Goal: Task Accomplishment & Management: Use online tool/utility

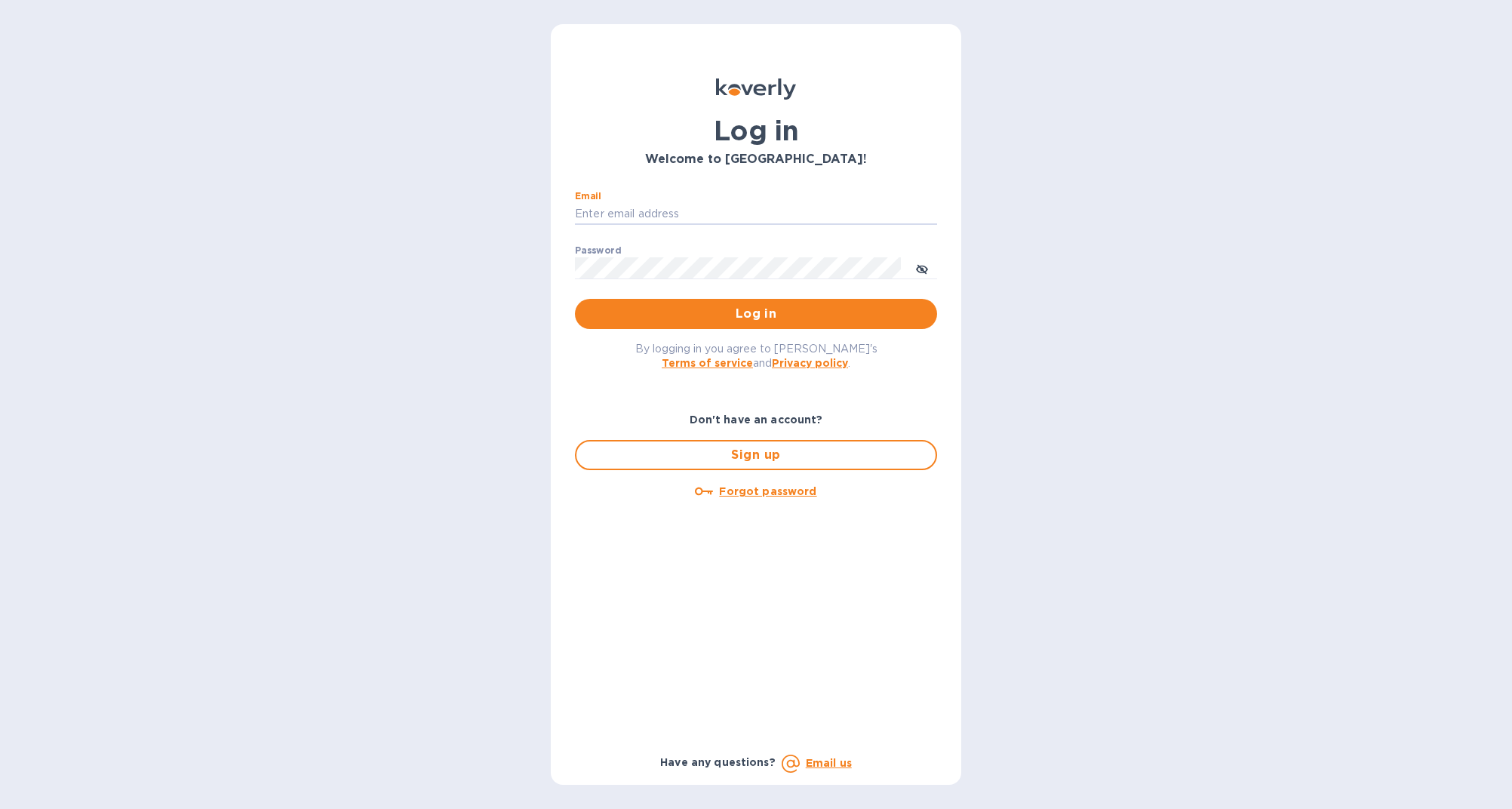
type input "[PERSON_NAME][EMAIL_ADDRESS][DOMAIN_NAME]"
click at [756, 313] on button "Log in" at bounding box center [756, 314] width 362 height 30
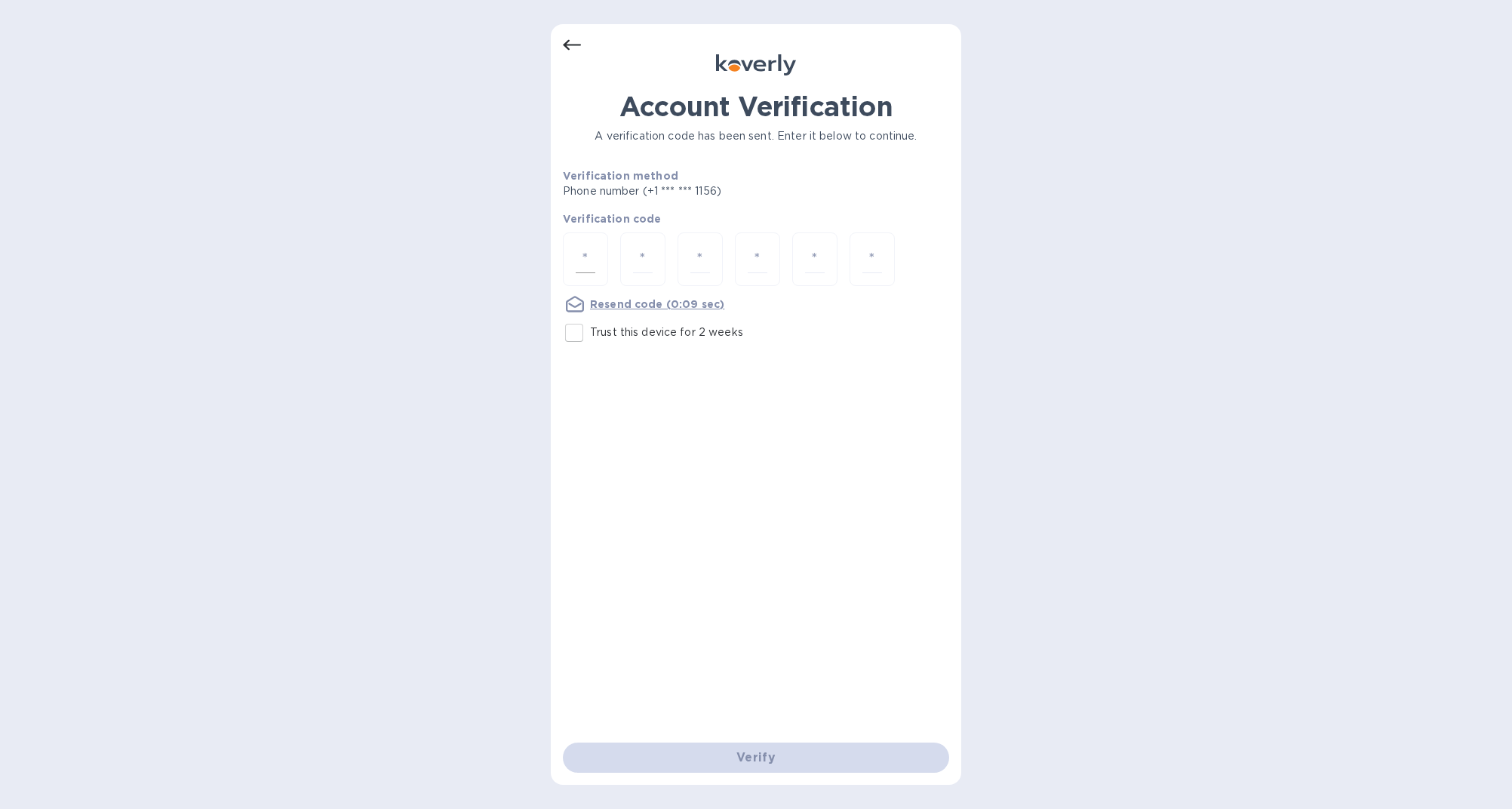
click at [592, 256] on input "number" at bounding box center [586, 259] width 20 height 28
type input "6"
type input "8"
type input "7"
type input "6"
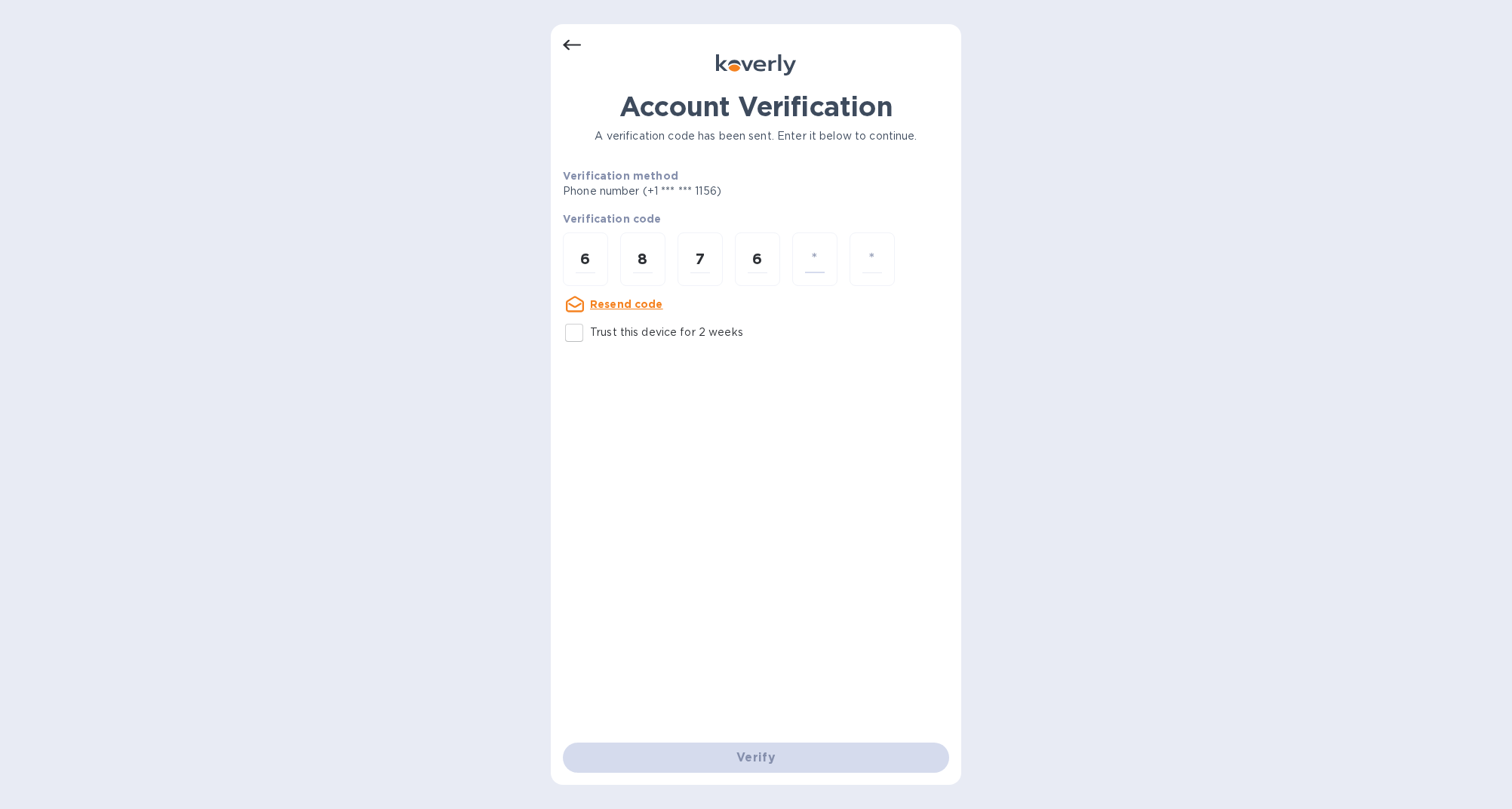
type input "9"
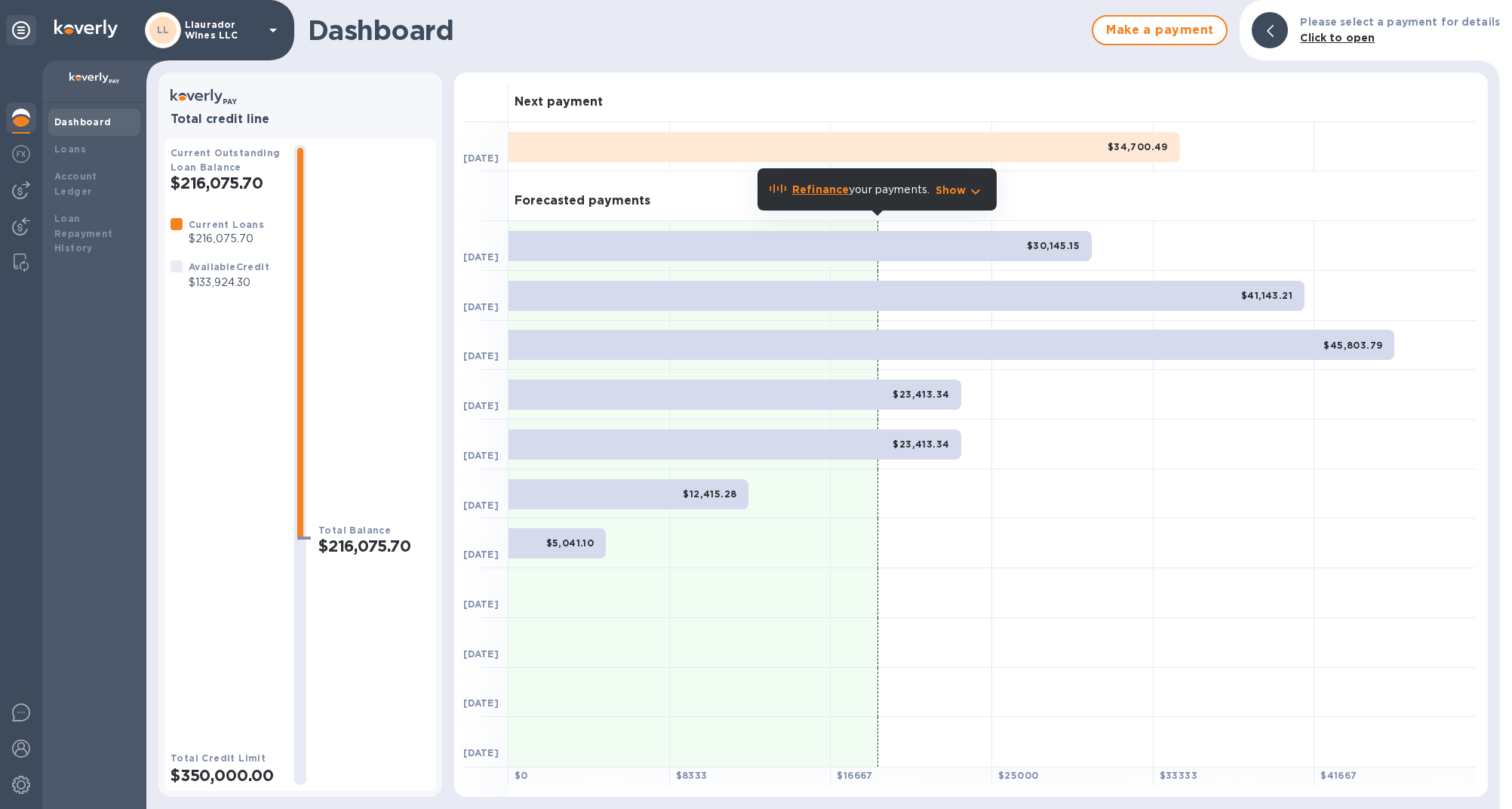
click at [975, 193] on icon "button" at bounding box center [975, 193] width 9 height 5
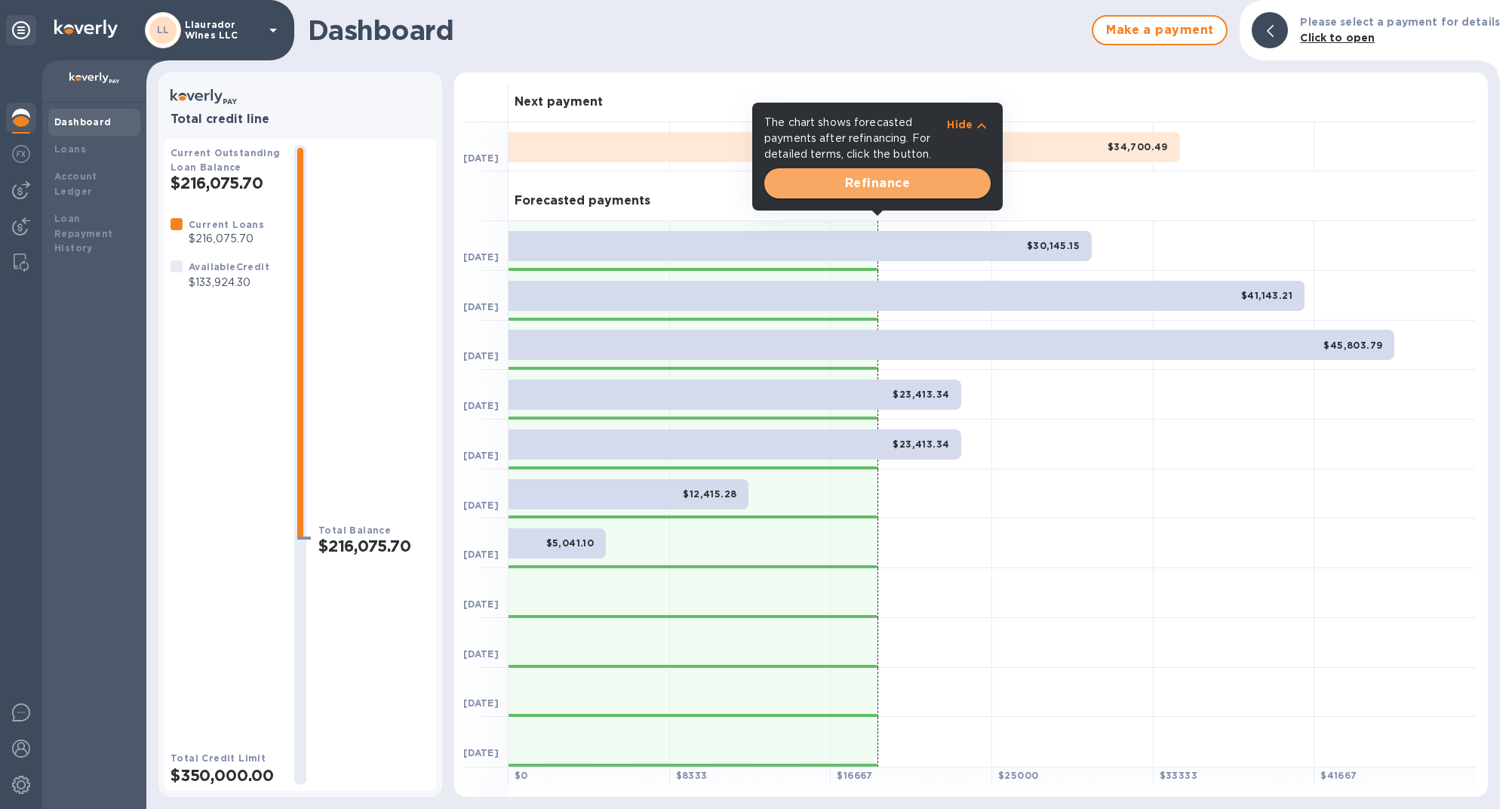
click at [878, 182] on span "Refinance" at bounding box center [878, 183] width 202 height 18
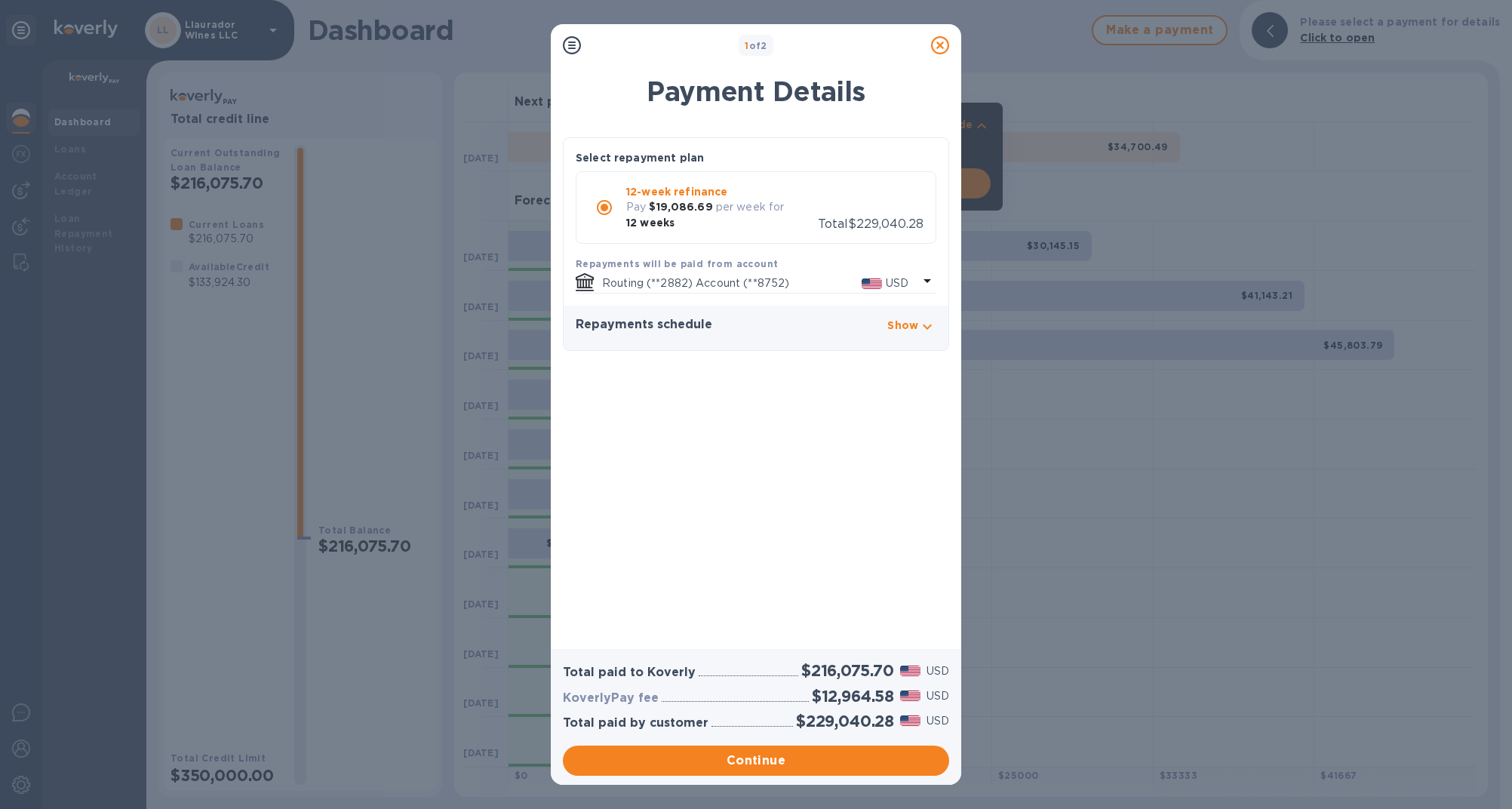
click at [942, 42] on icon at bounding box center [940, 45] width 18 height 18
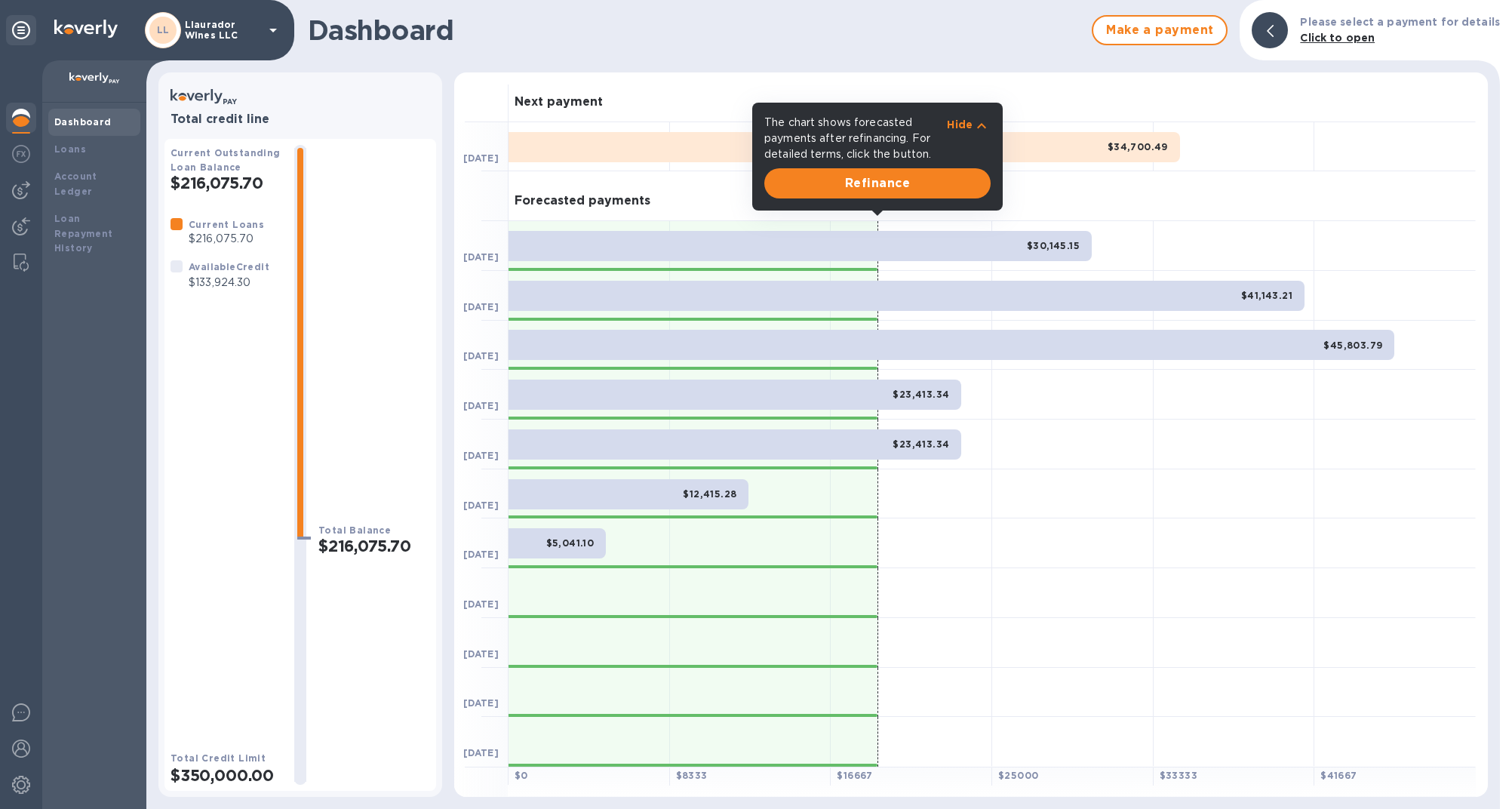
click at [1202, 419] on div at bounding box center [1234, 394] width 162 height 50
click at [1273, 27] on icon at bounding box center [1270, 31] width 7 height 12
